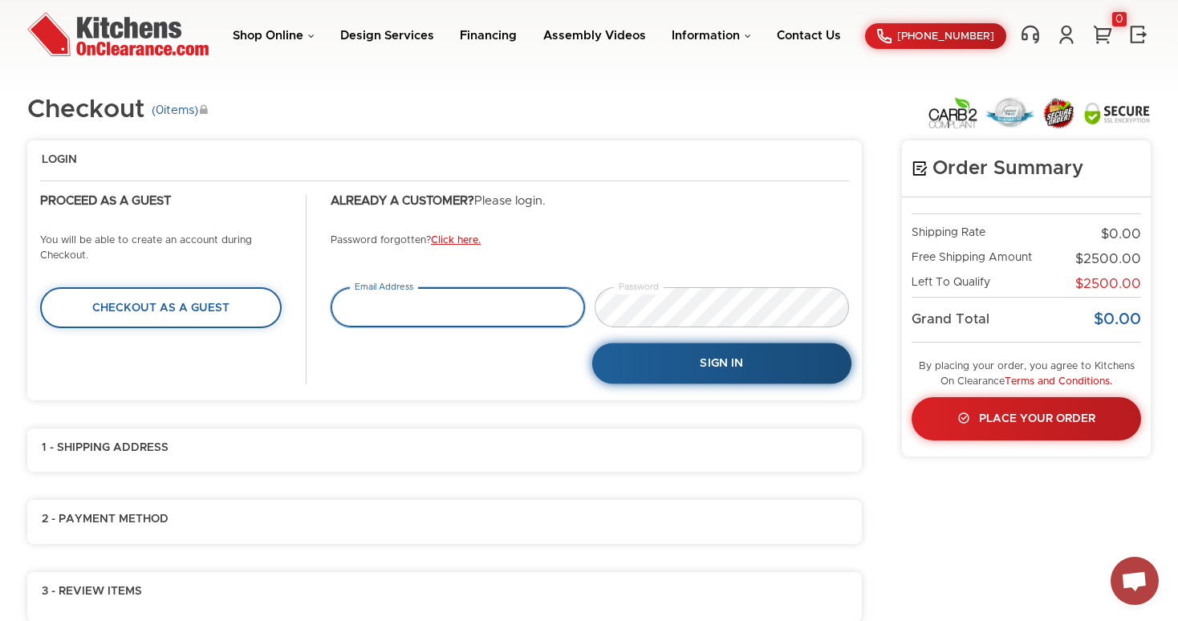
type input "[EMAIL_ADDRESS][DOMAIN_NAME]"
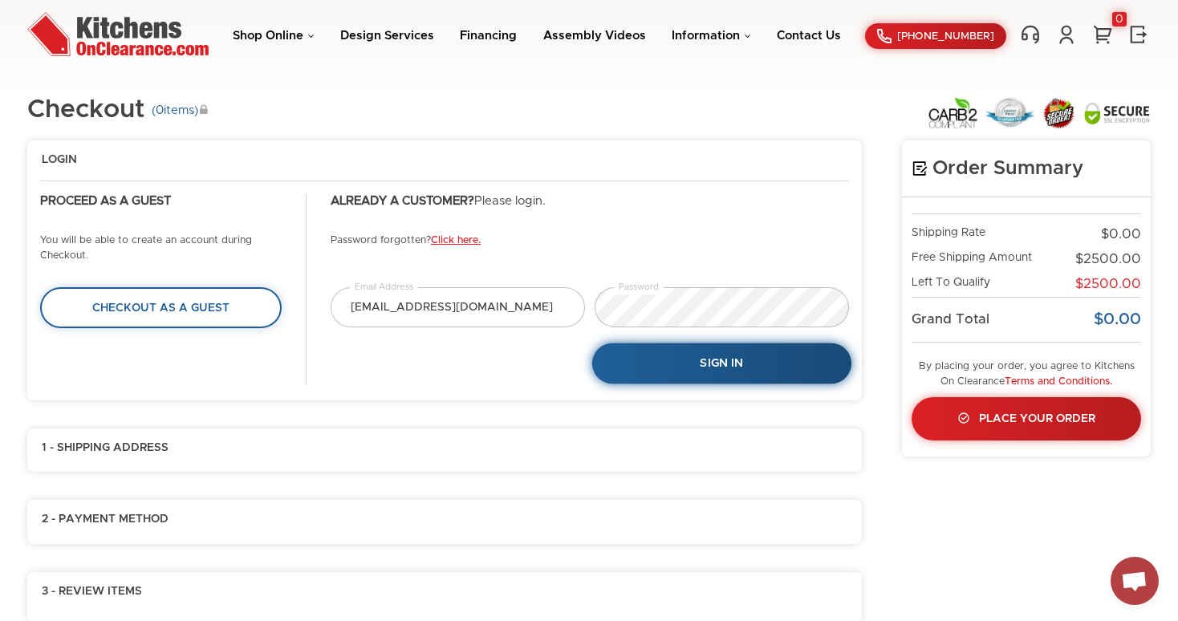
type input "[EMAIL_ADDRESS][DOMAIN_NAME]"
click at [700, 366] on span "Sign In" at bounding box center [721, 364] width 43 height 11
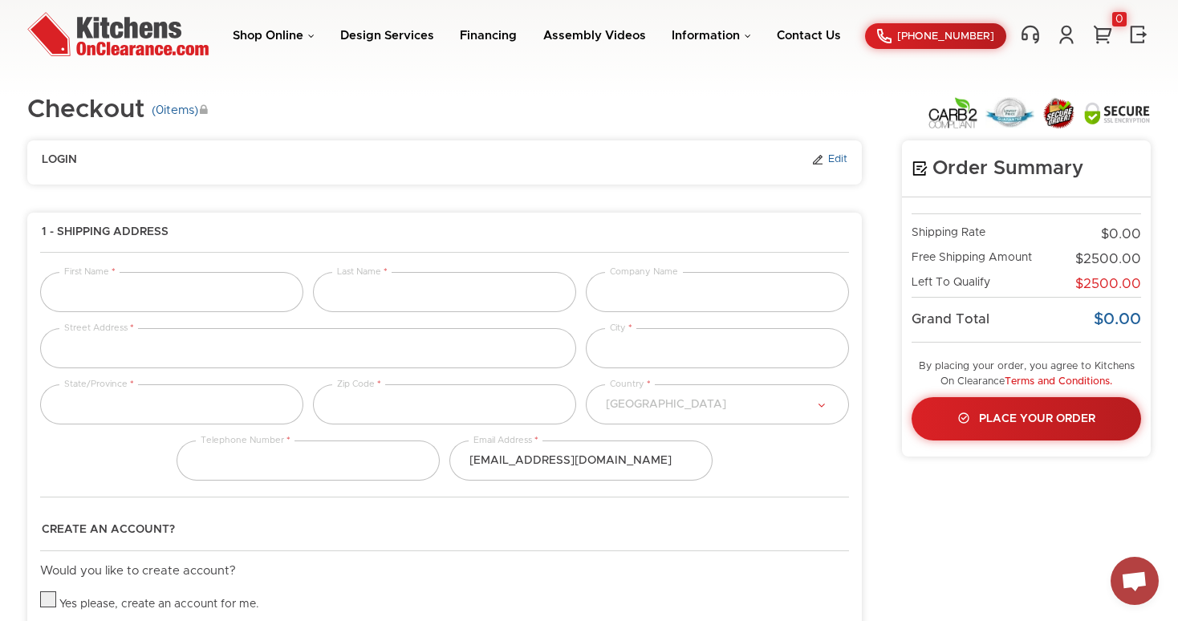
click at [845, 161] on link "Edit" at bounding box center [830, 160] width 36 height 14
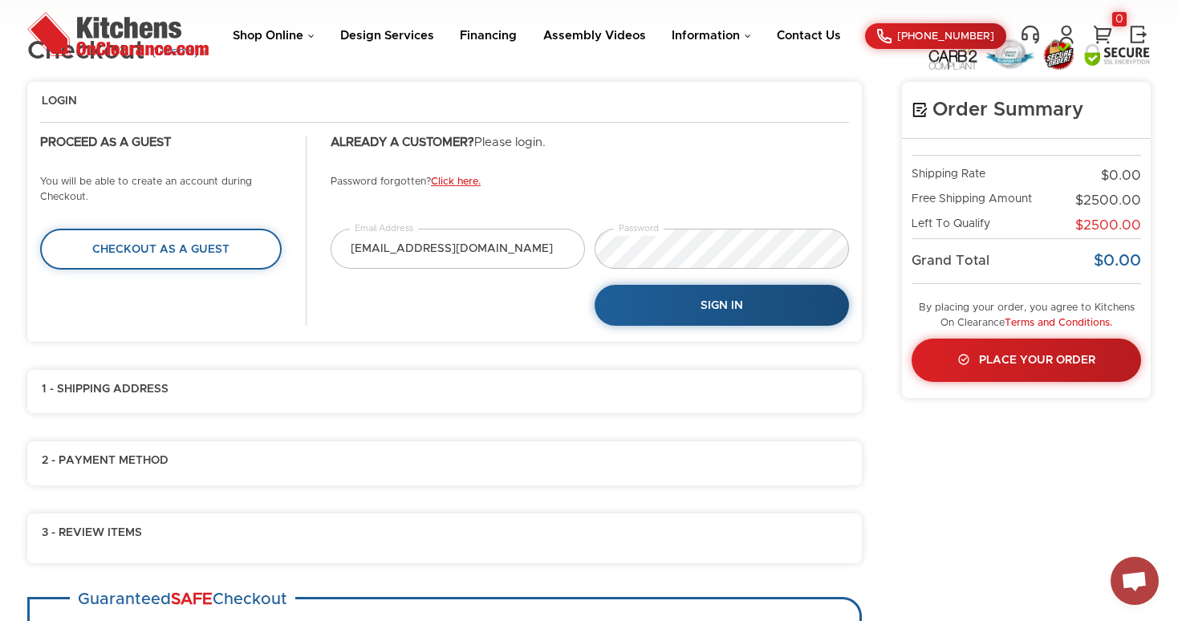
scroll to position [60, 0]
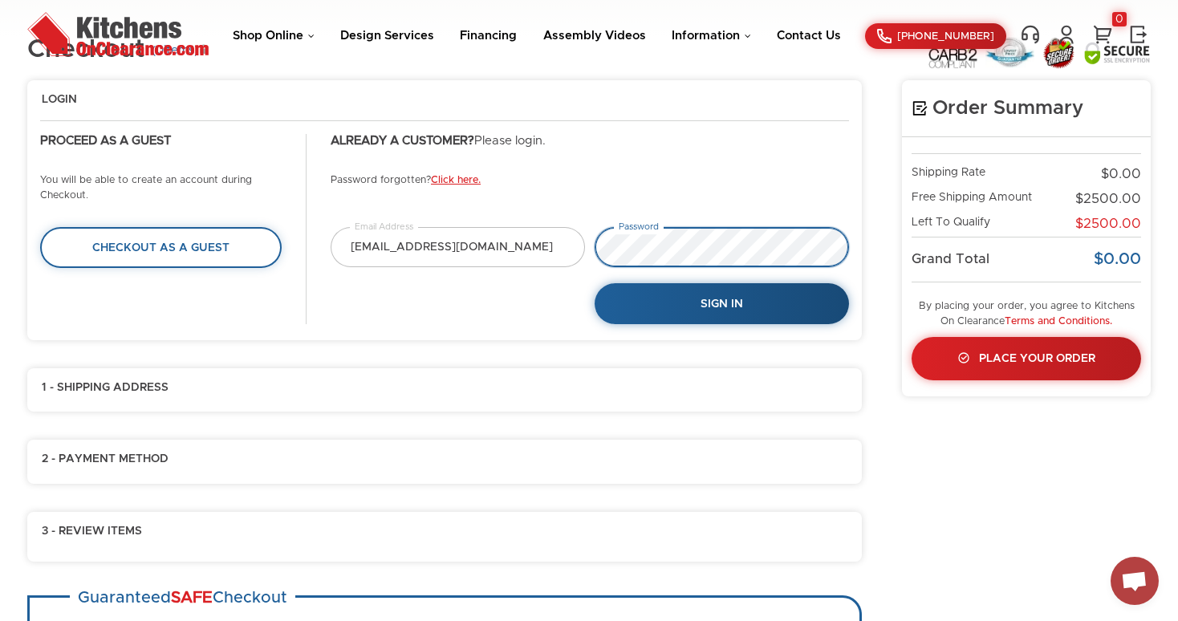
click at [568, 248] on div "[EMAIL_ADDRESS][DOMAIN_NAME] Email Address Password Sign In" at bounding box center [590, 275] width 528 height 96
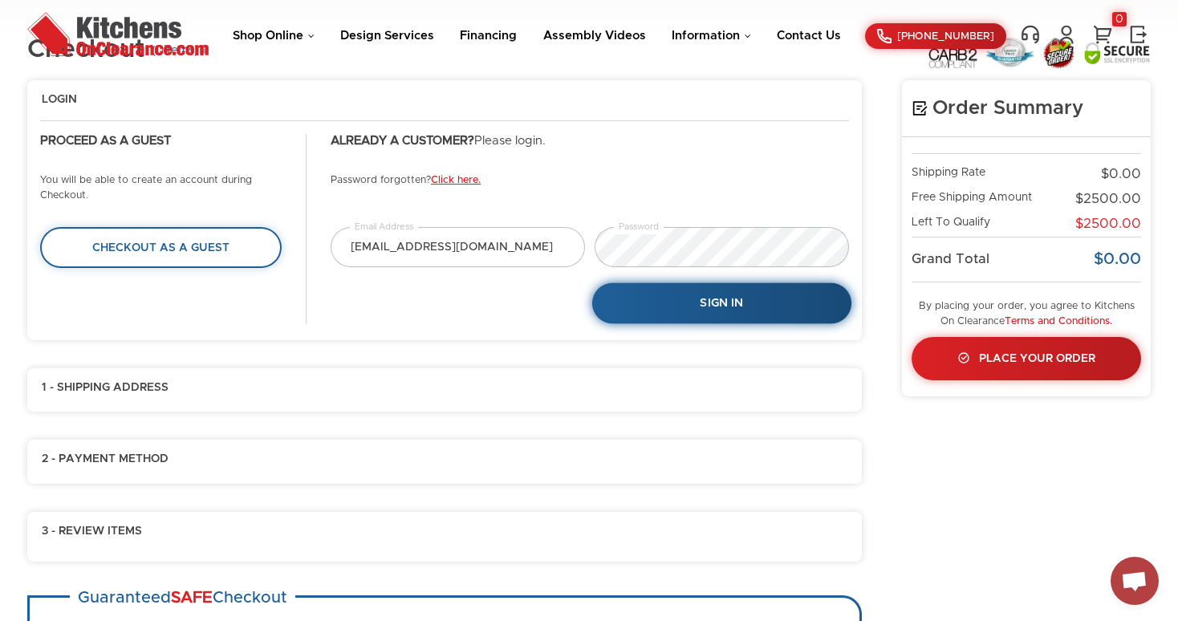
click at [707, 307] on span "Sign In" at bounding box center [721, 304] width 43 height 11
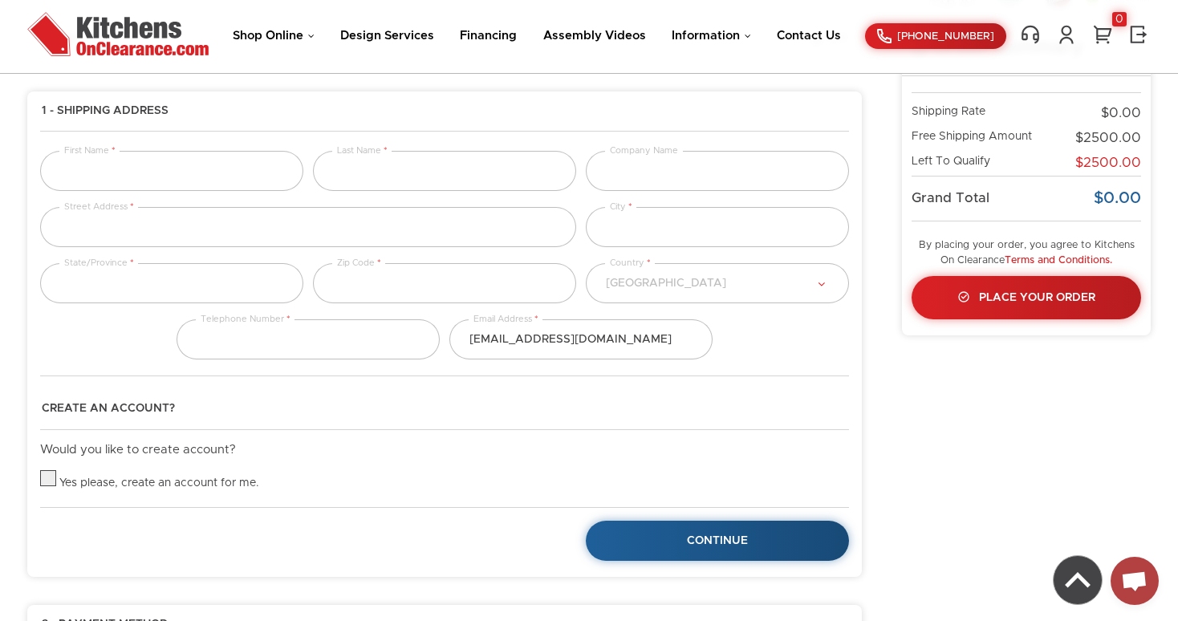
type input "[PERSON_NAME]"
type input "[STREET_ADDRESS]"
type input "[GEOGRAPHIC_DATA]"
type input "11225"
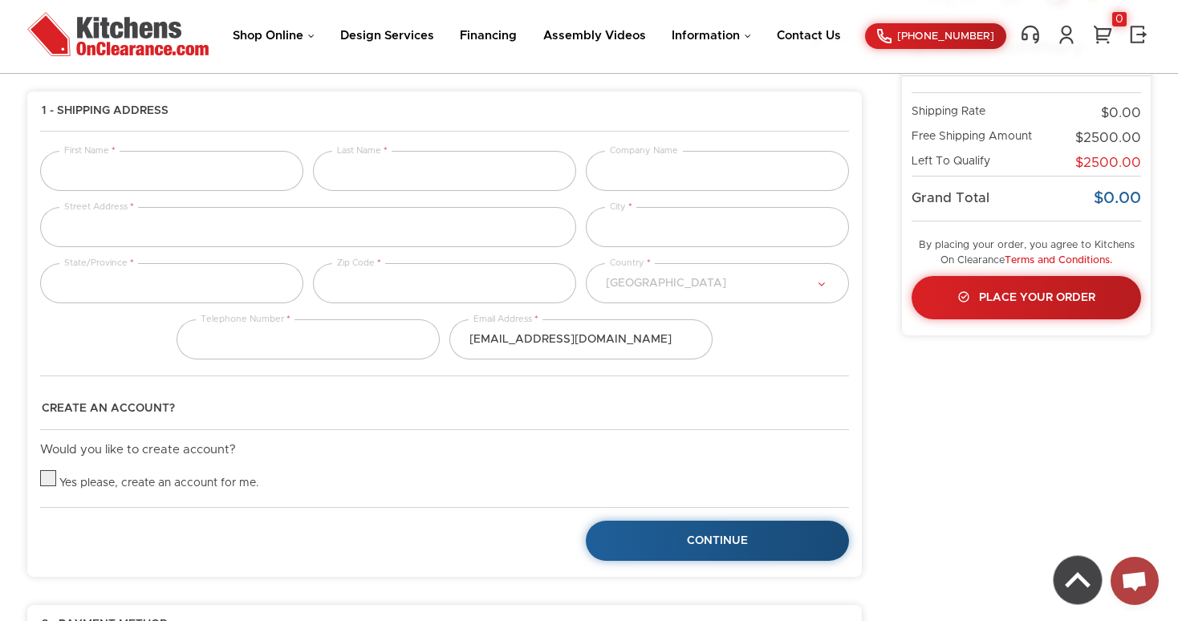
type input "3333333333"
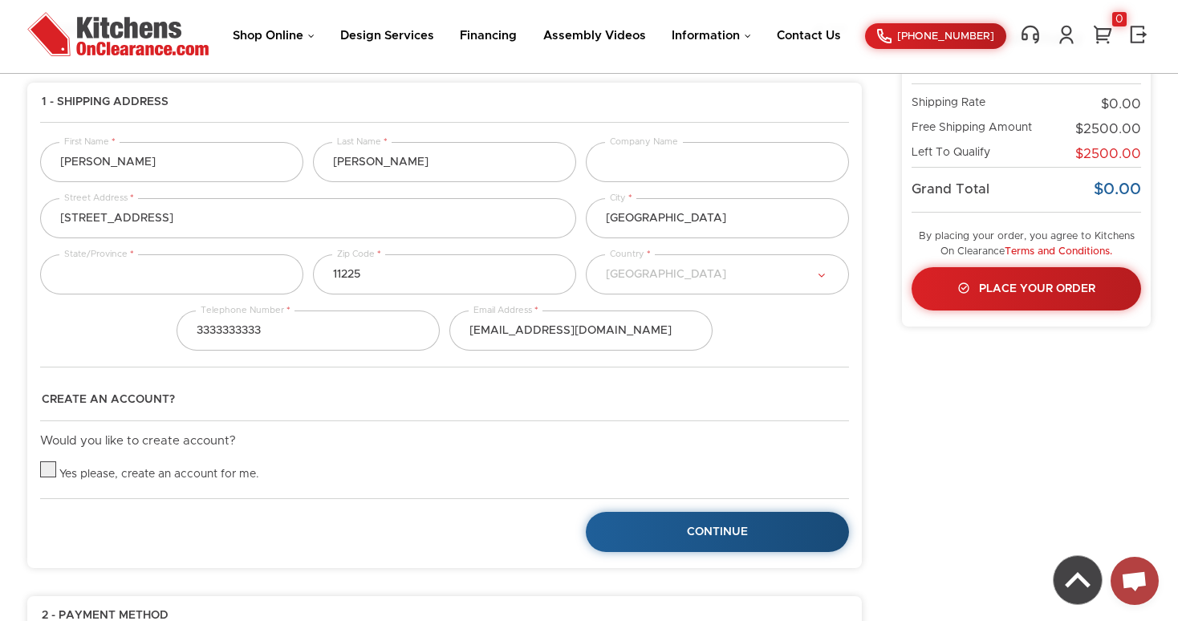
select select "43"
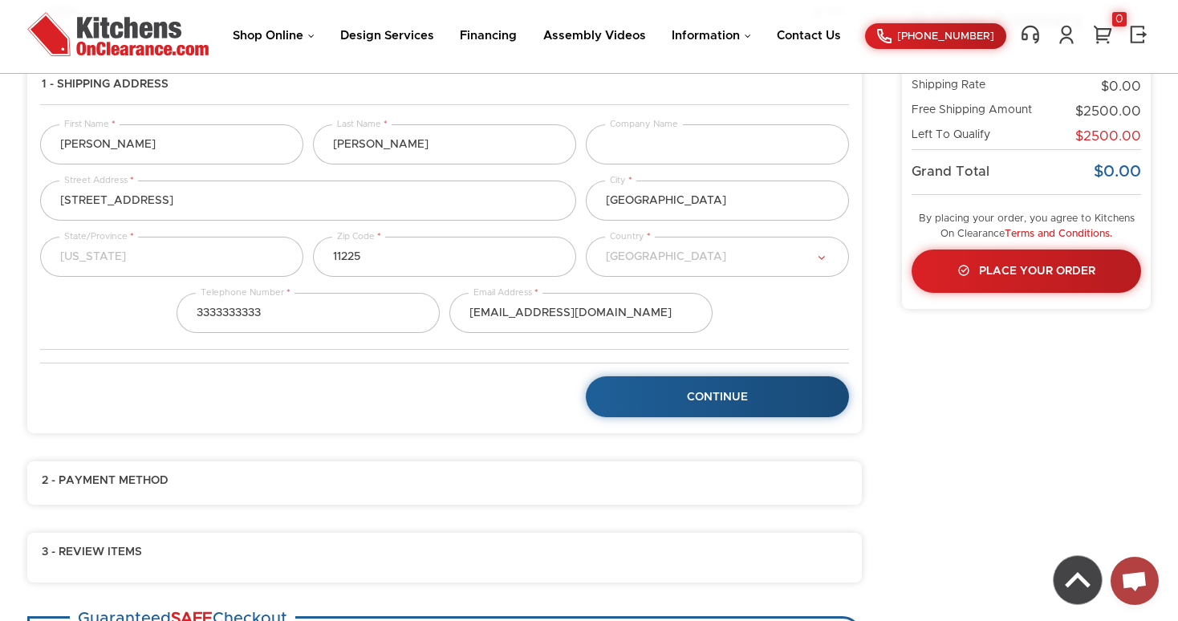
scroll to position [152, 0]
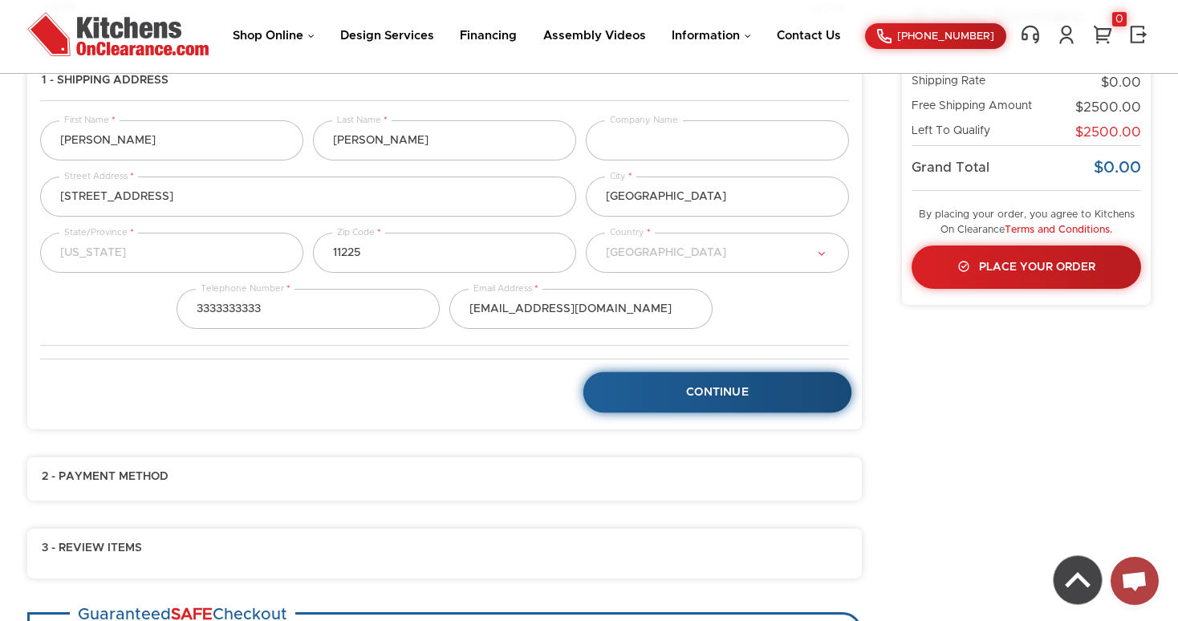
click at [739, 389] on span "Continue" at bounding box center [717, 392] width 63 height 11
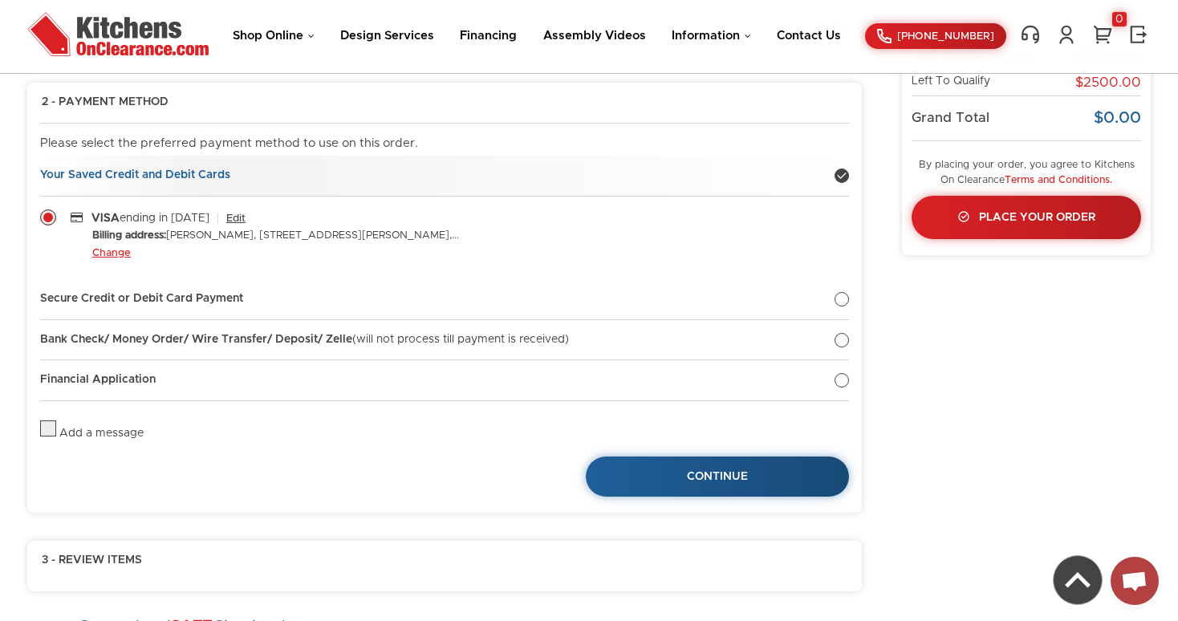
scroll to position [203, 0]
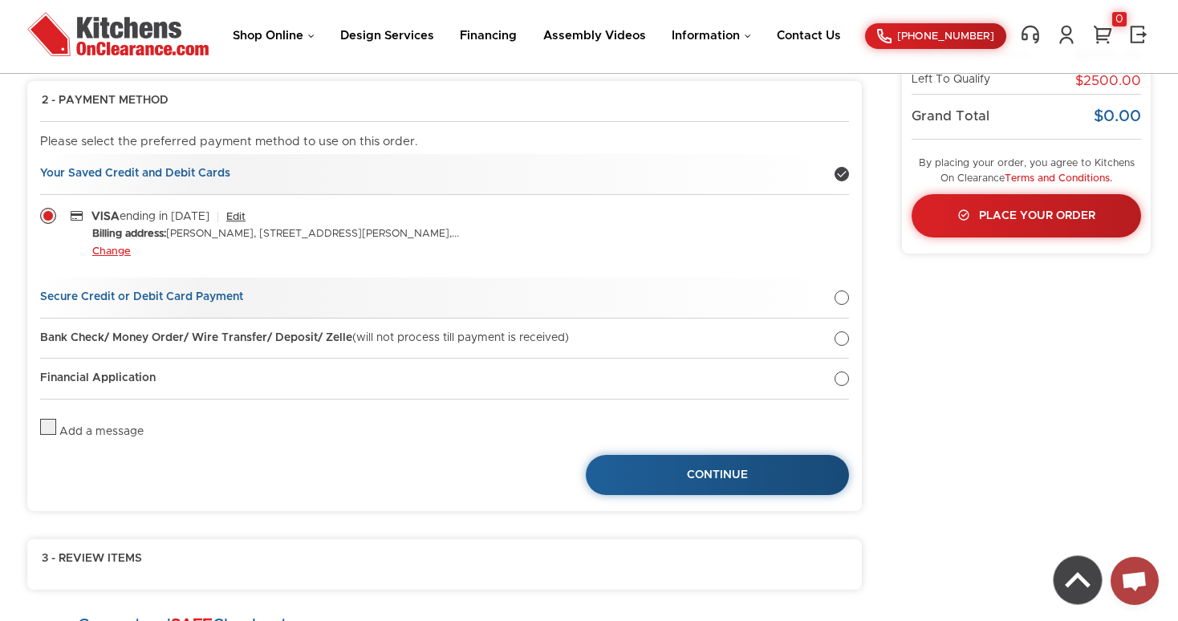
click at [839, 297] on div at bounding box center [842, 298] width 14 height 14
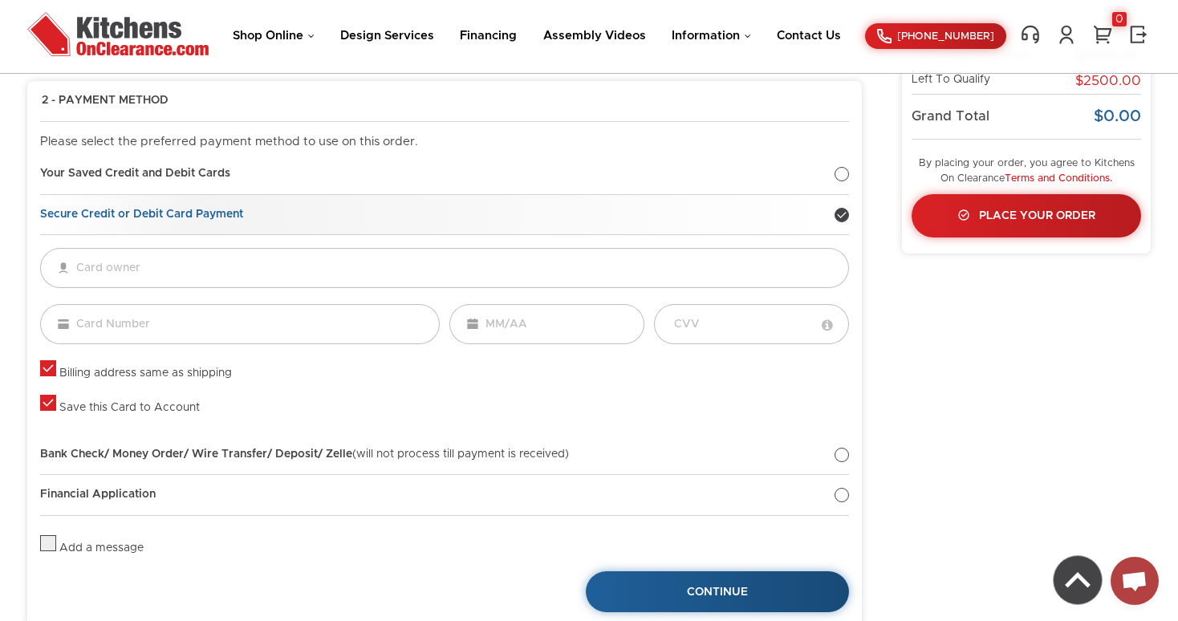
click at [847, 218] on div at bounding box center [842, 215] width 14 height 14
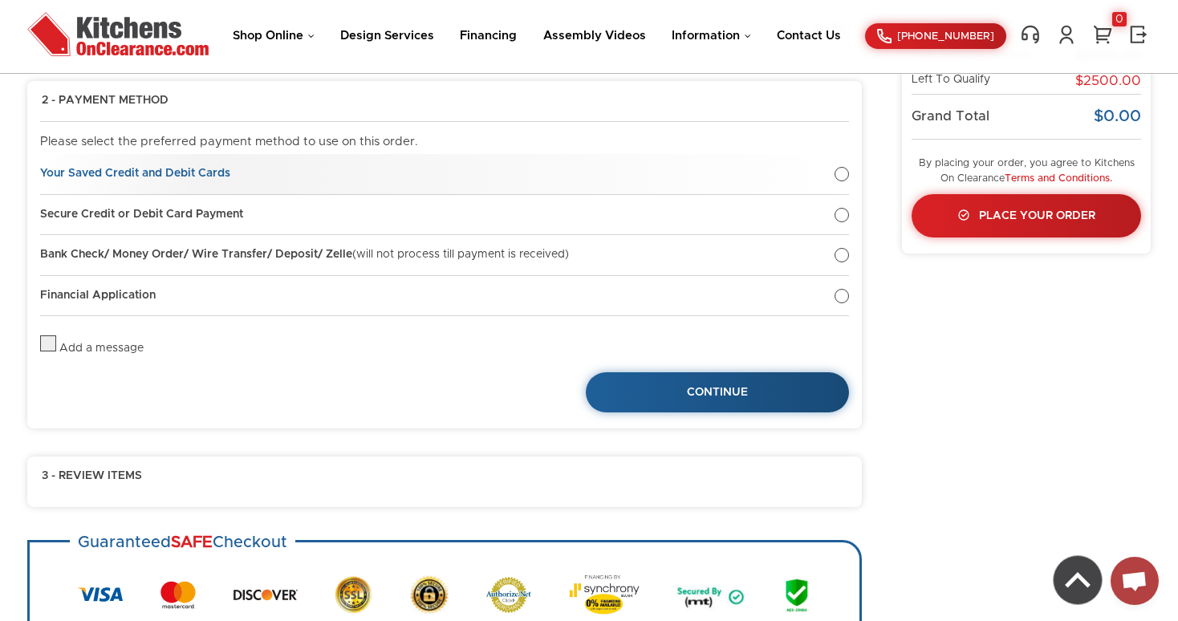
click at [836, 180] on link "Your Saved Credit and Debit Cards" at bounding box center [444, 174] width 809 height 41
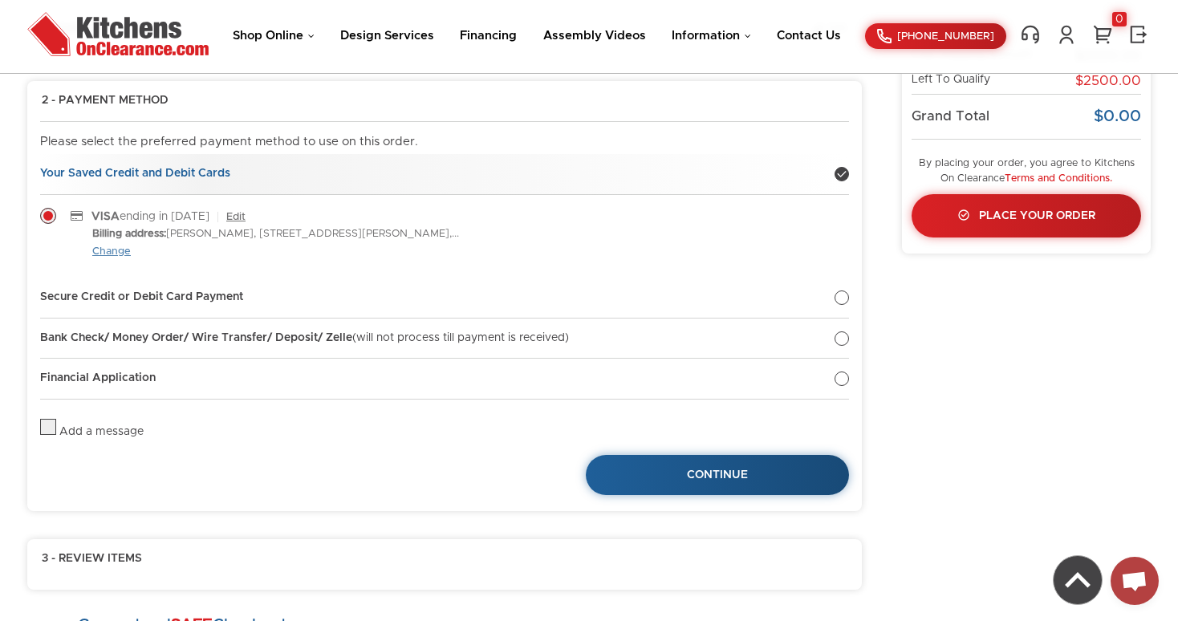
click at [124, 254] on link "Change" at bounding box center [111, 252] width 39 height 13
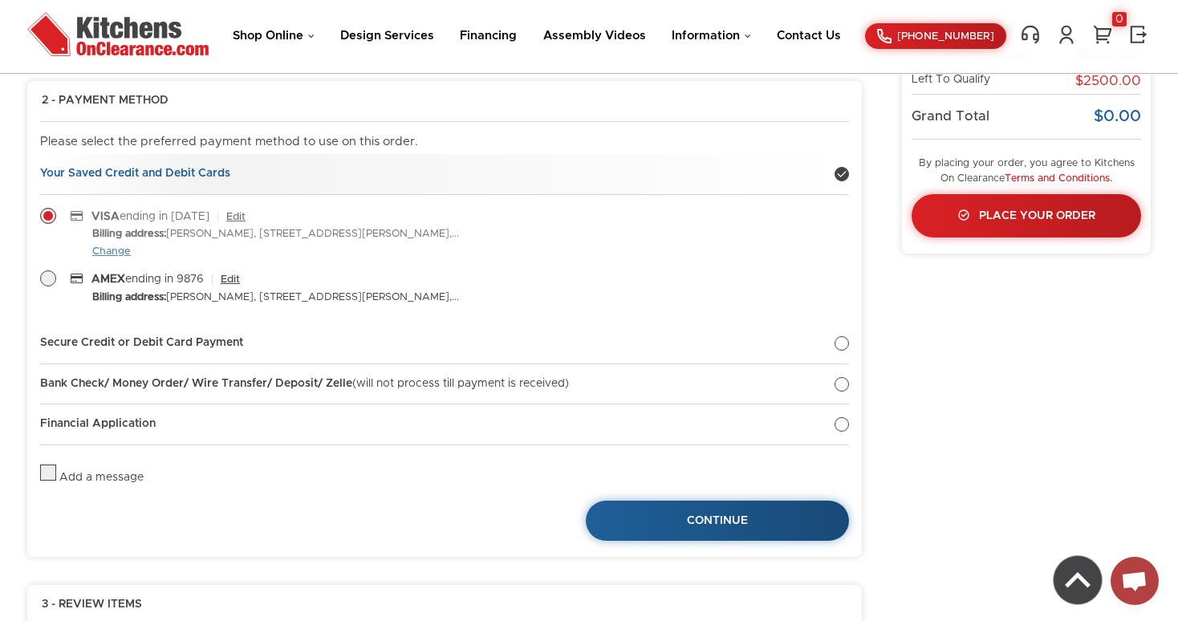
click at [124, 254] on link "Change" at bounding box center [111, 252] width 39 height 13
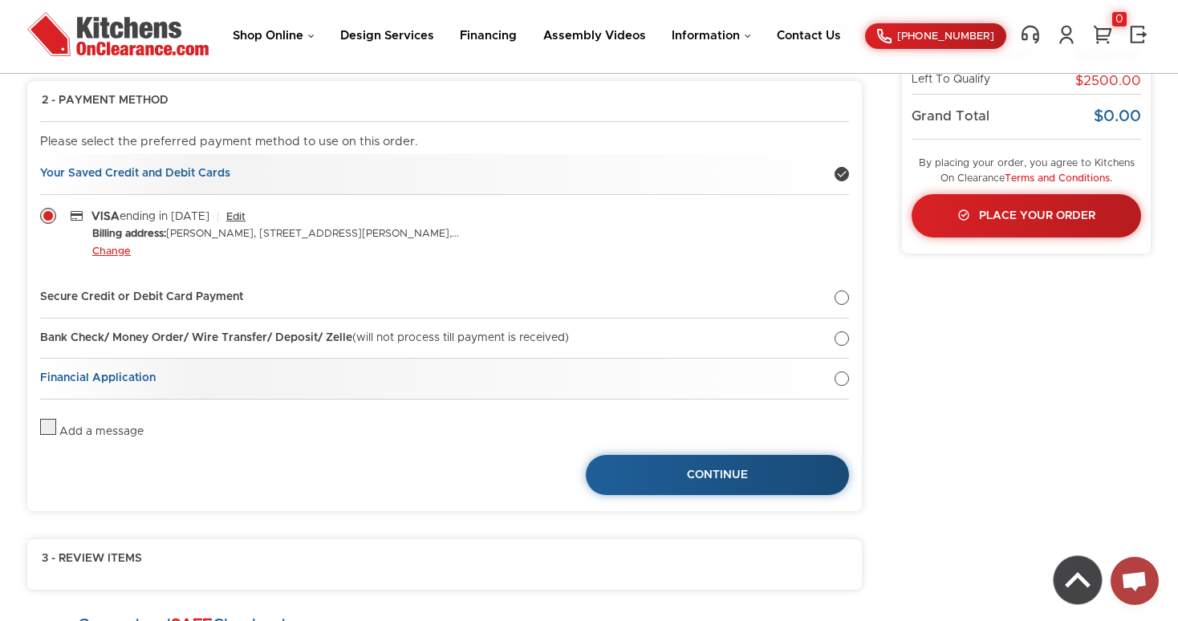
click at [845, 380] on div at bounding box center [842, 379] width 14 height 14
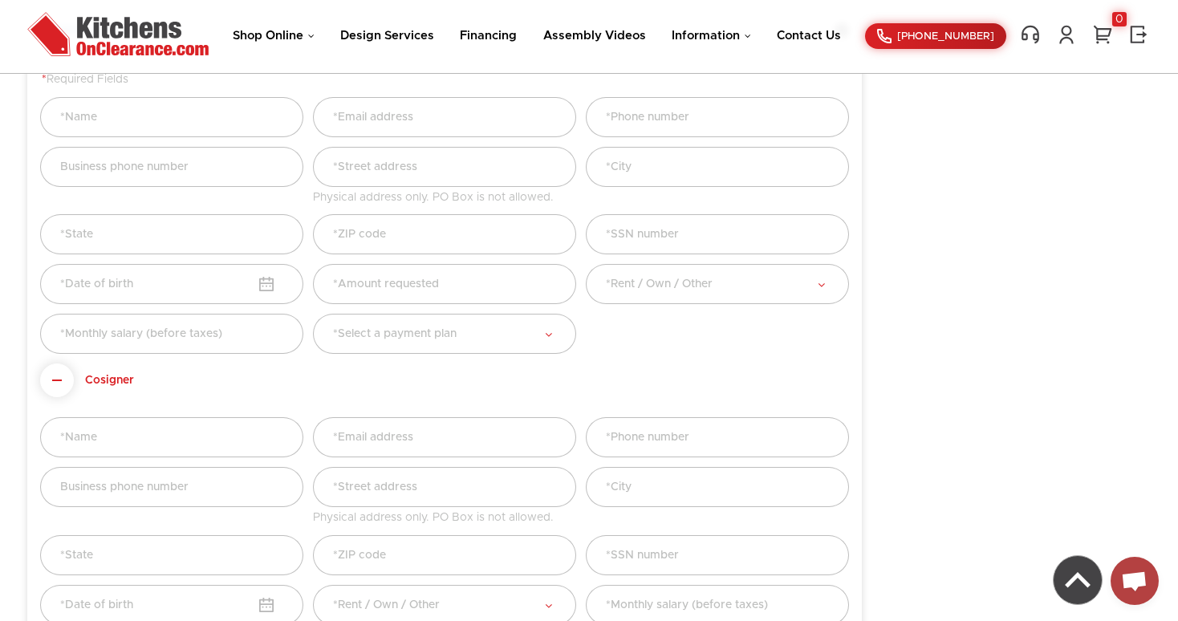
scroll to position [808, 0]
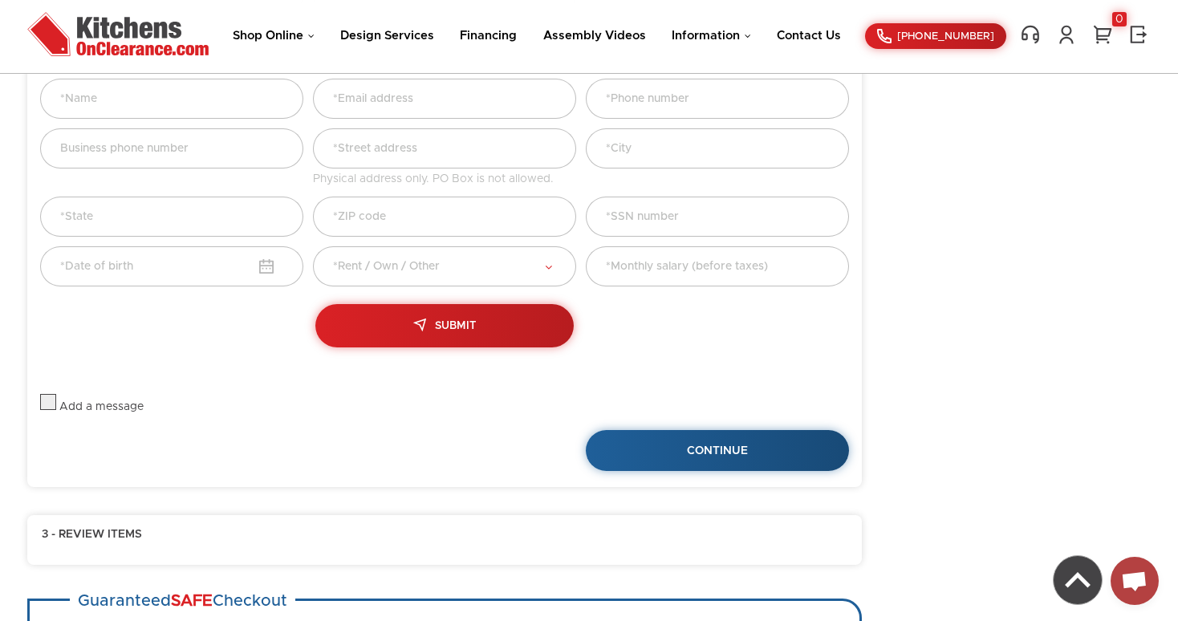
click at [0, 0] on div at bounding box center [0, 0] width 0 height 0
click at [43, 403] on label at bounding box center [48, 406] width 16 height 11
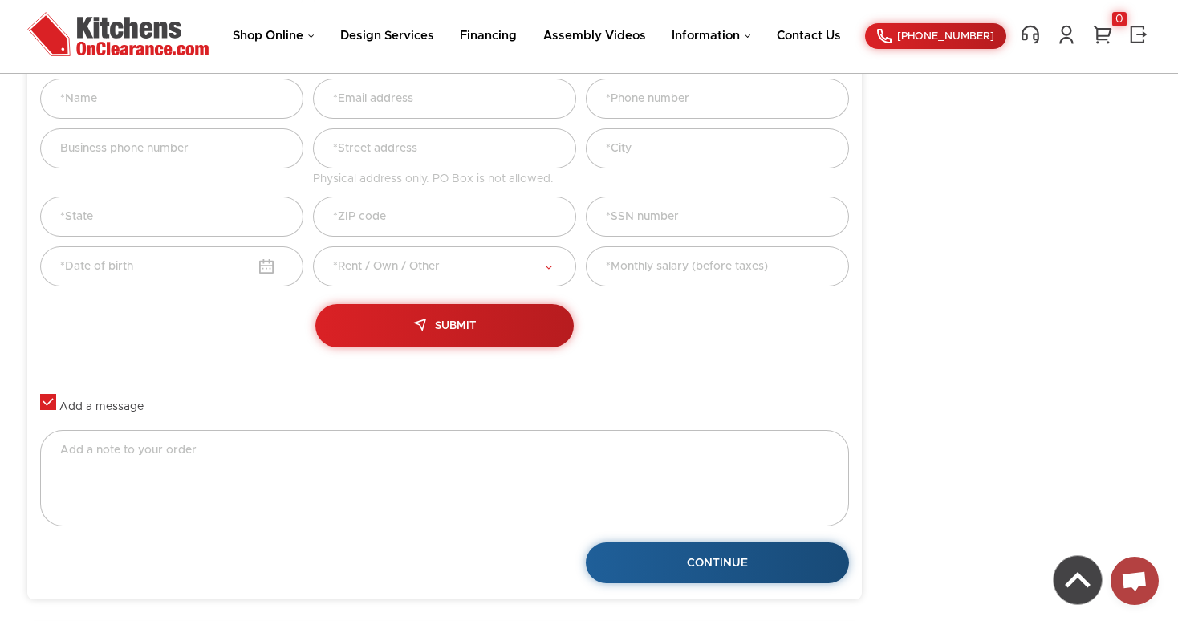
click at [43, 403] on label at bounding box center [48, 406] width 16 height 11
checkbox input "false"
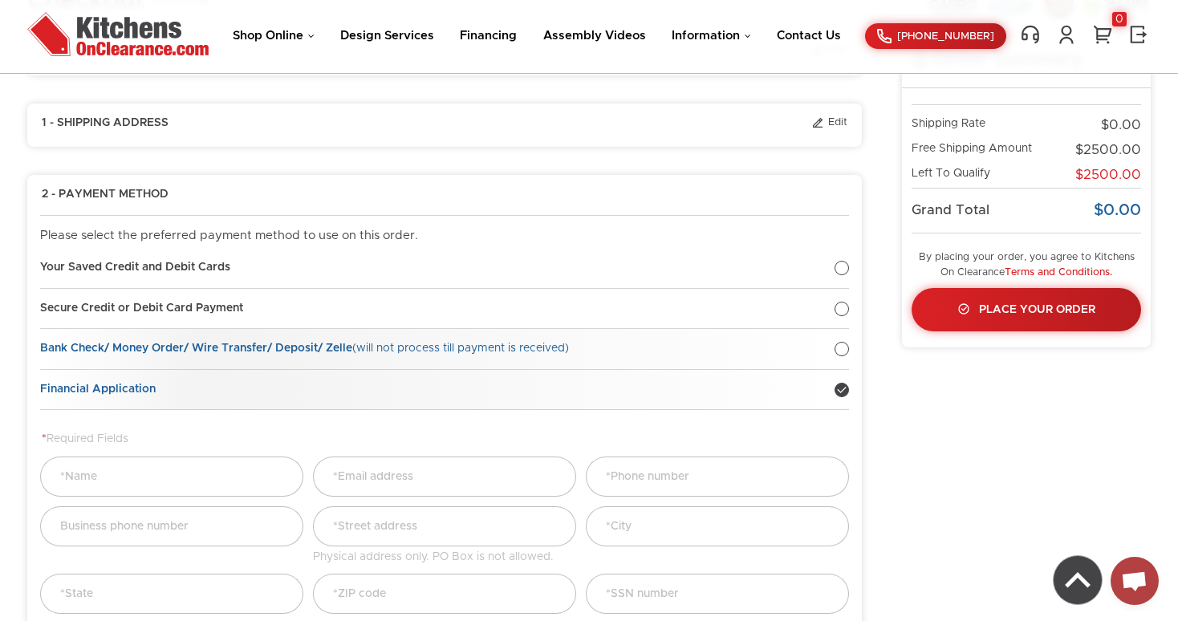
scroll to position [112, 0]
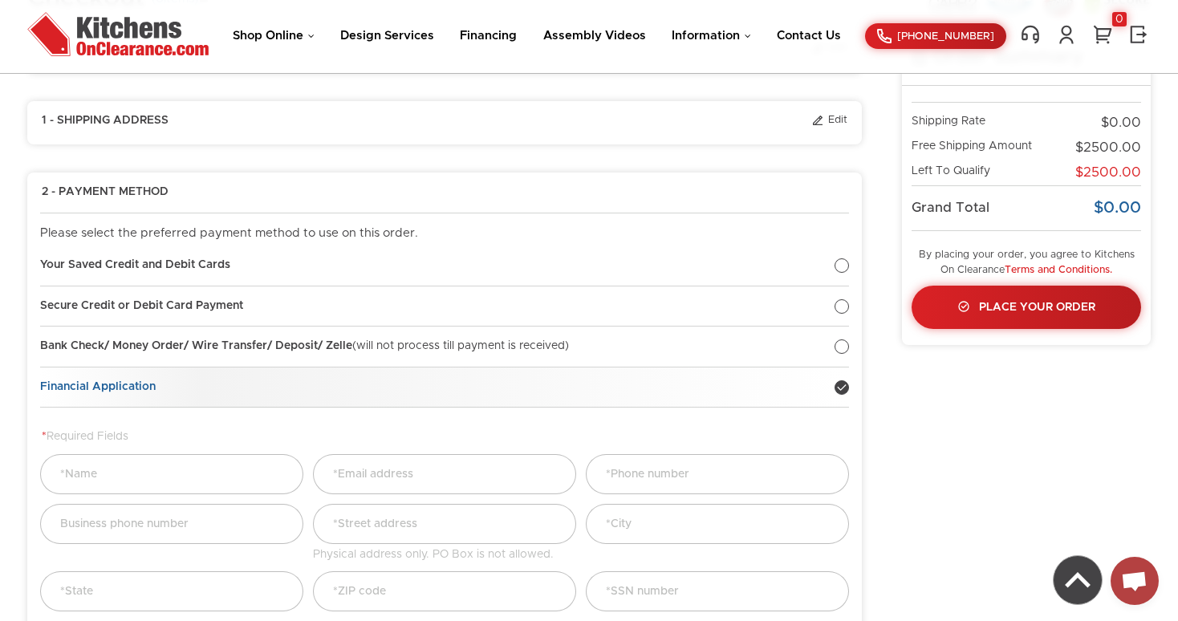
click at [842, 395] on link "Financial Application" at bounding box center [444, 388] width 809 height 41
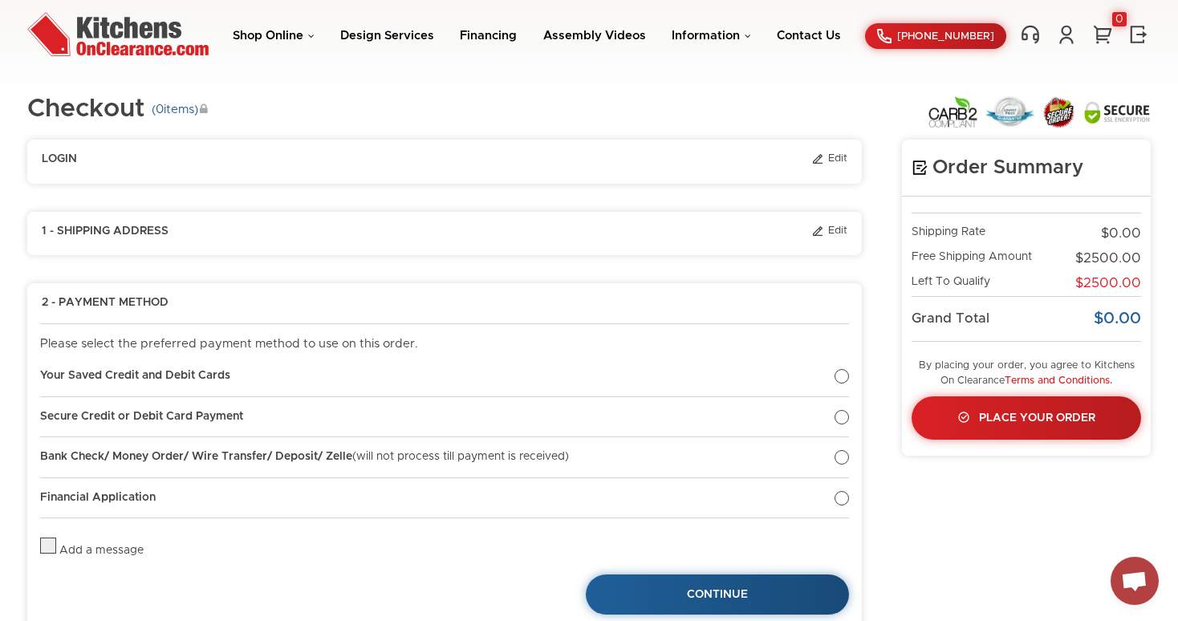
scroll to position [0, 0]
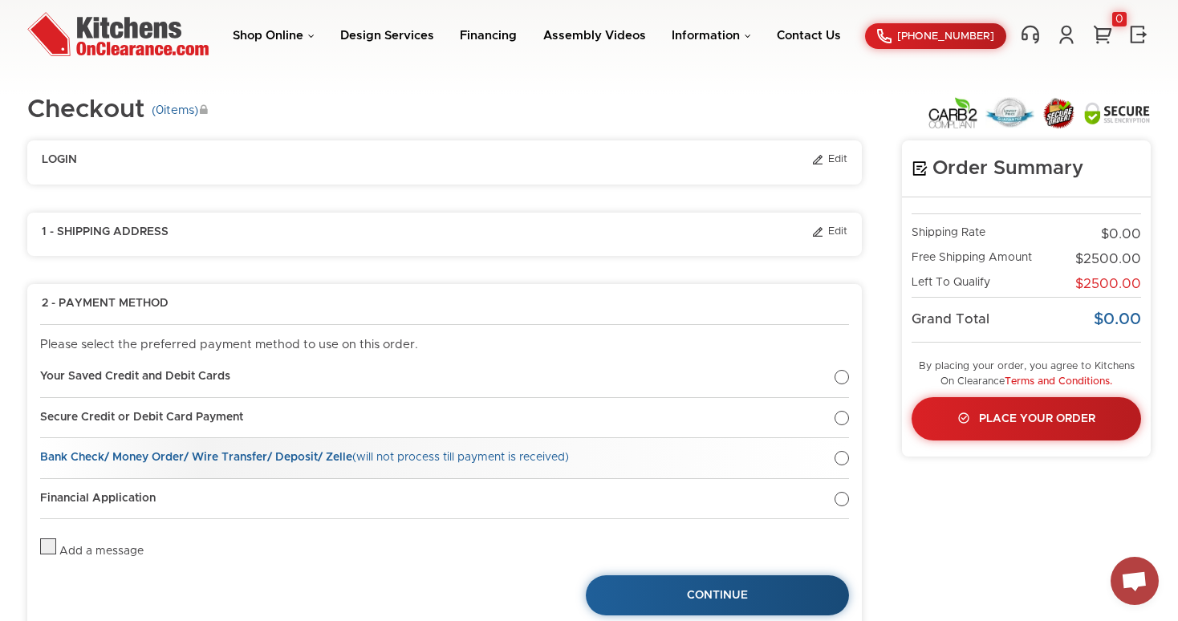
click at [844, 454] on div at bounding box center [842, 458] width 14 height 14
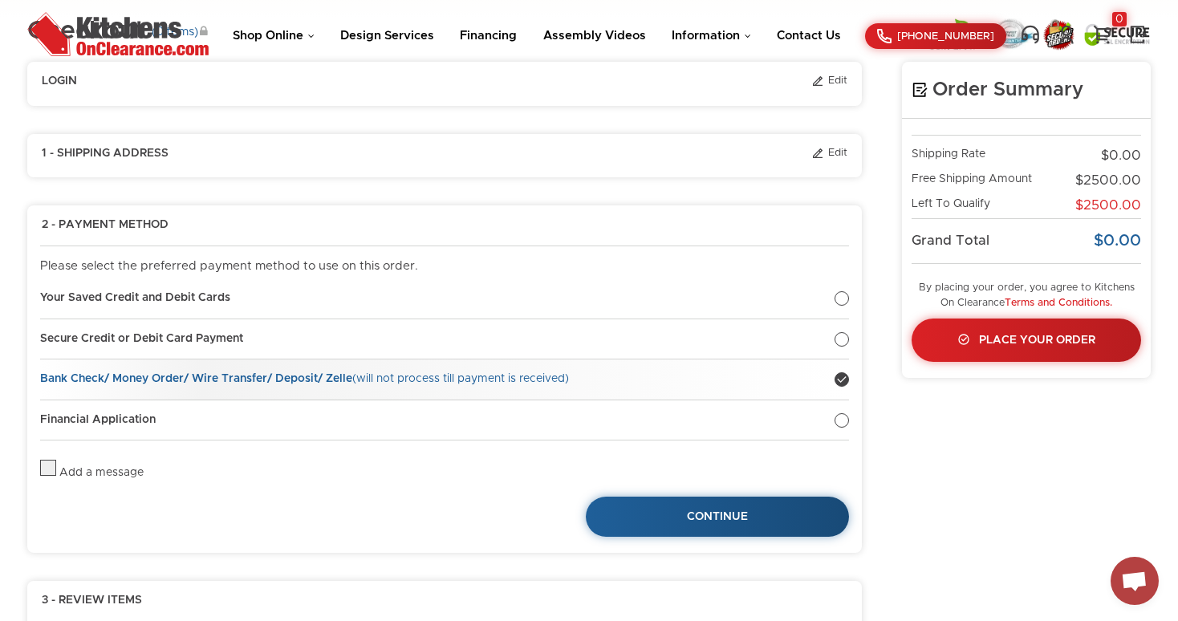
scroll to position [93, 0]
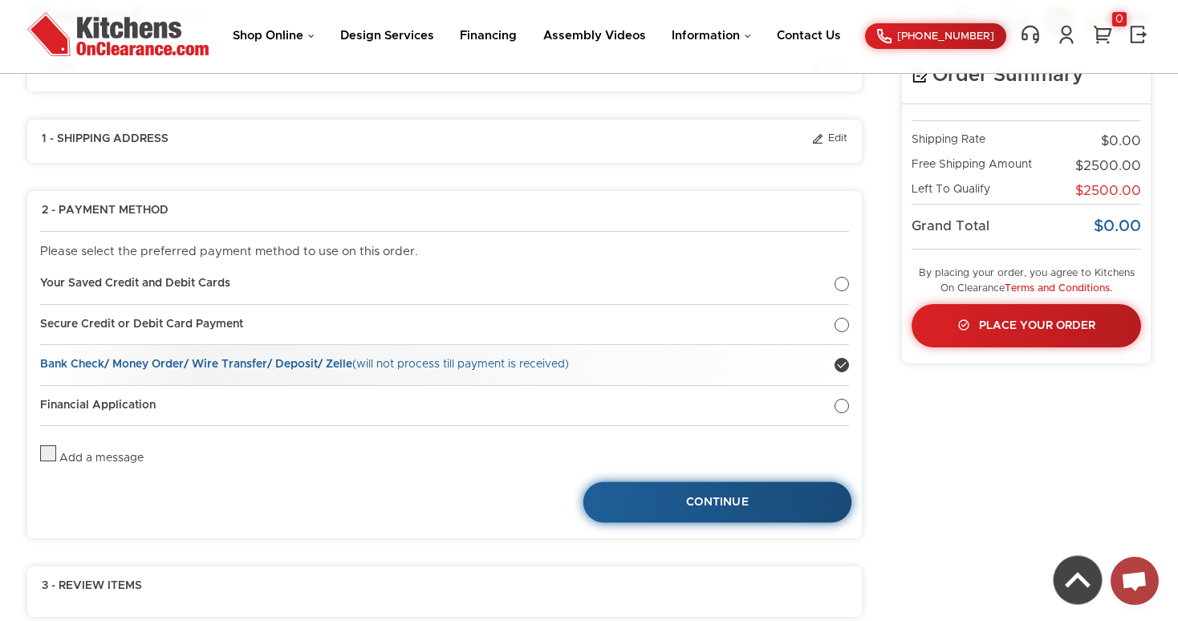
click at [749, 507] on link "Continue" at bounding box center [718, 502] width 269 height 41
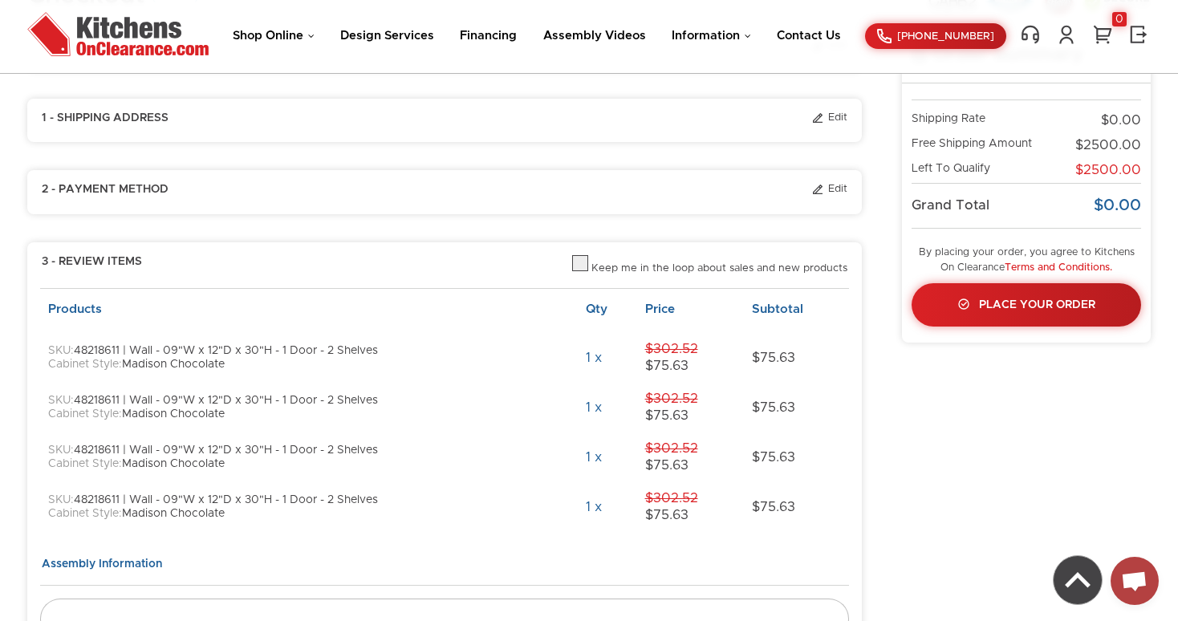
scroll to position [116, 0]
click at [587, 262] on label at bounding box center [580, 267] width 16 height 10
checkbox input "true"
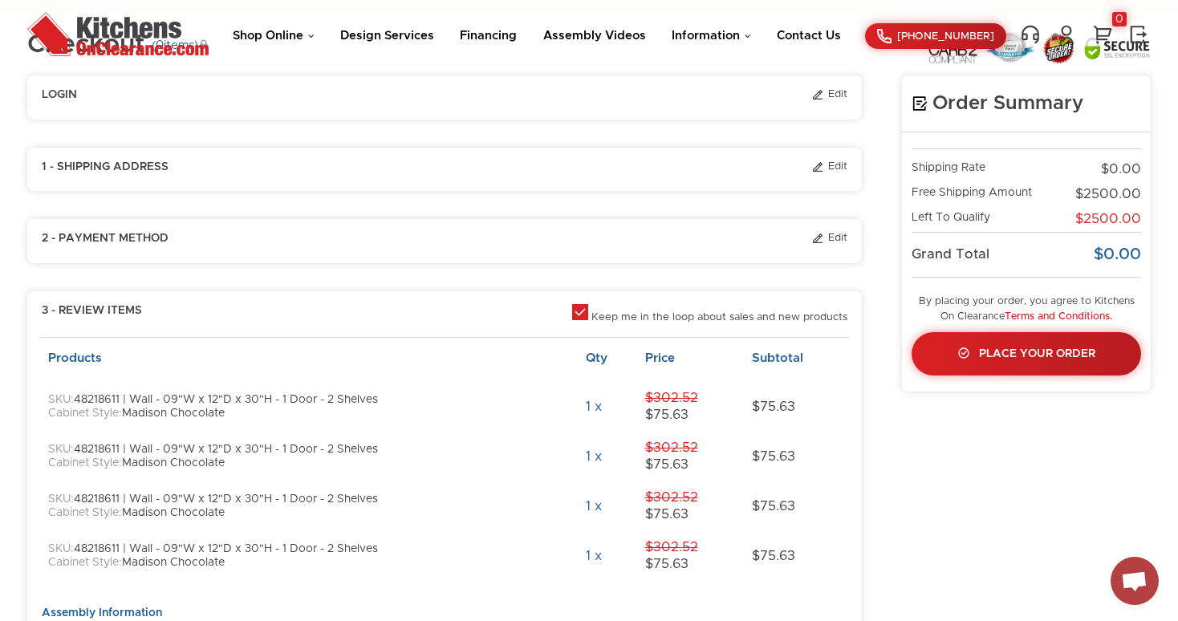
scroll to position [0, 0]
